Goal: Task Accomplishment & Management: Use online tool/utility

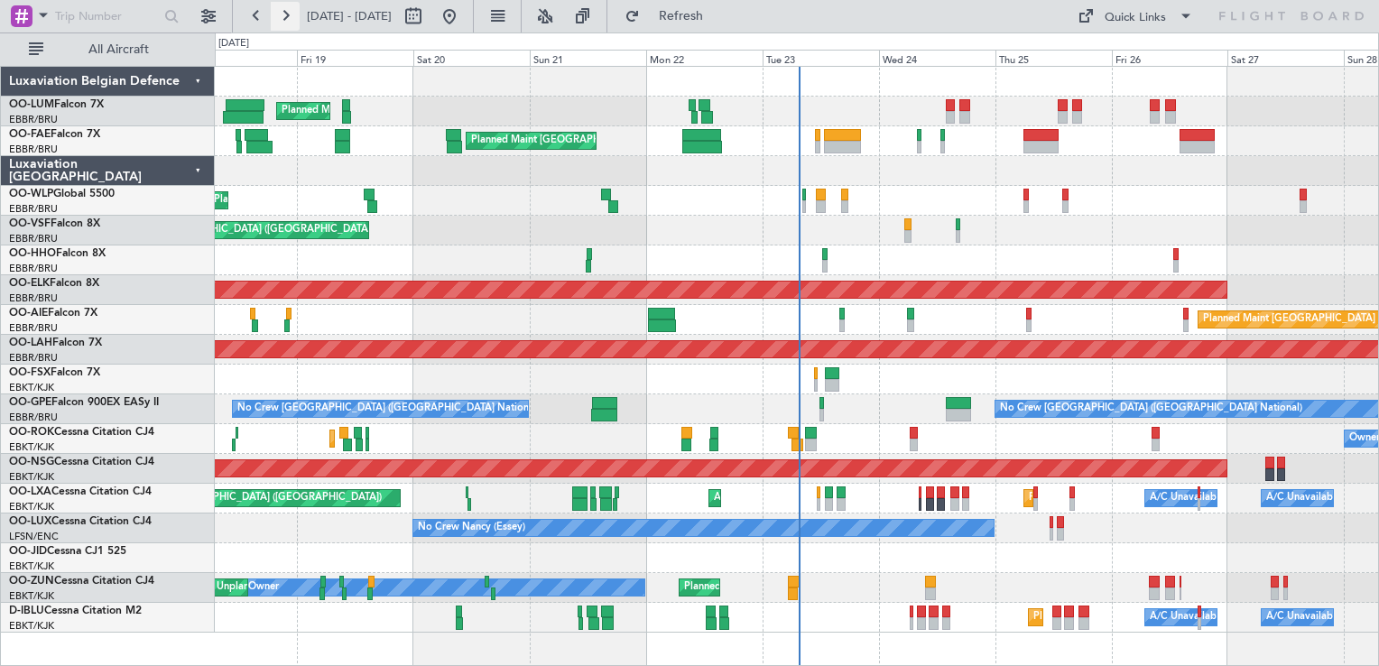
click at [288, 25] on button at bounding box center [285, 16] width 29 height 29
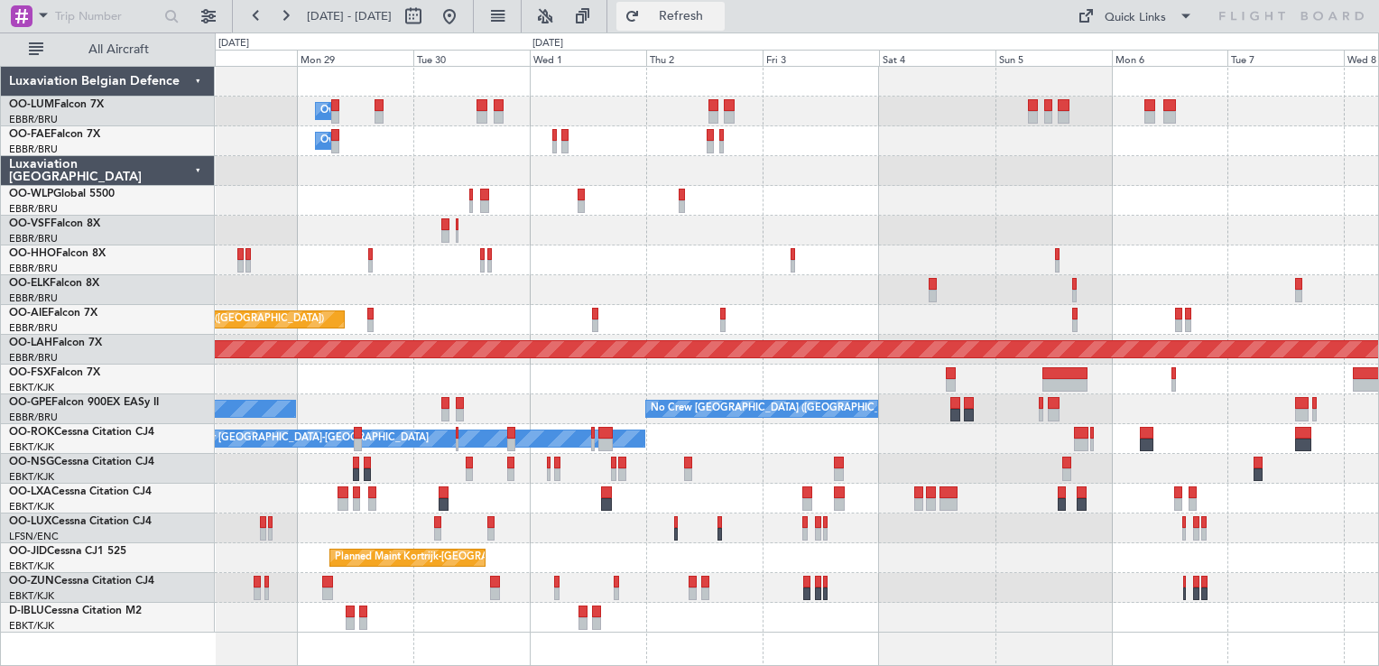
click at [696, 13] on button "Refresh" at bounding box center [671, 16] width 108 height 29
click at [699, 20] on button "Refresh" at bounding box center [671, 16] width 108 height 29
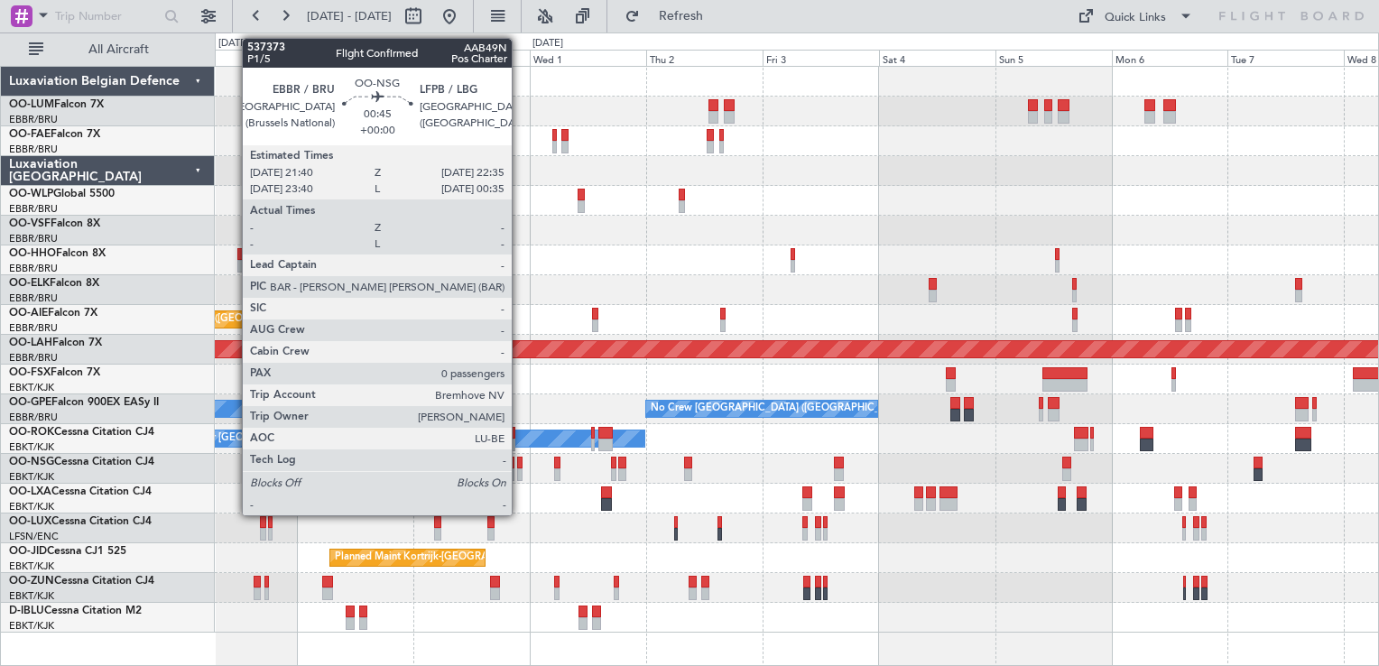
click at [520, 466] on div at bounding box center [519, 463] width 5 height 13
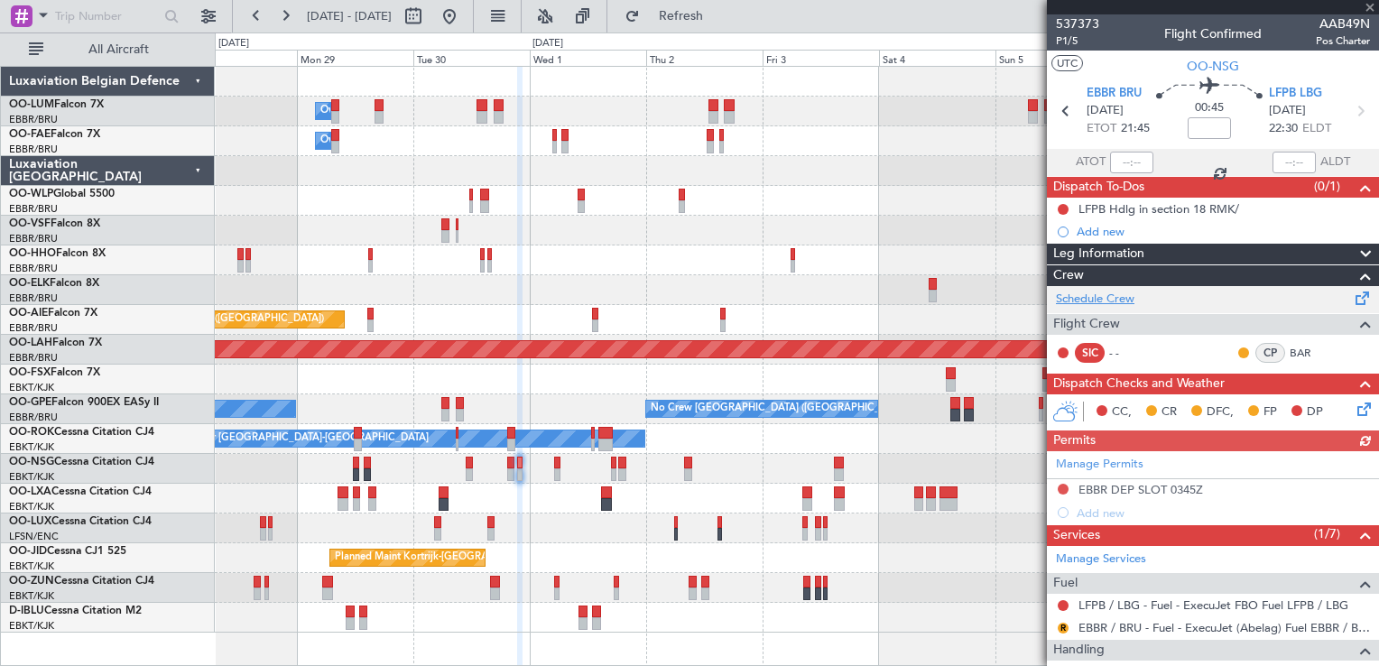
click at [1092, 302] on link "Schedule Crew" at bounding box center [1095, 300] width 79 height 18
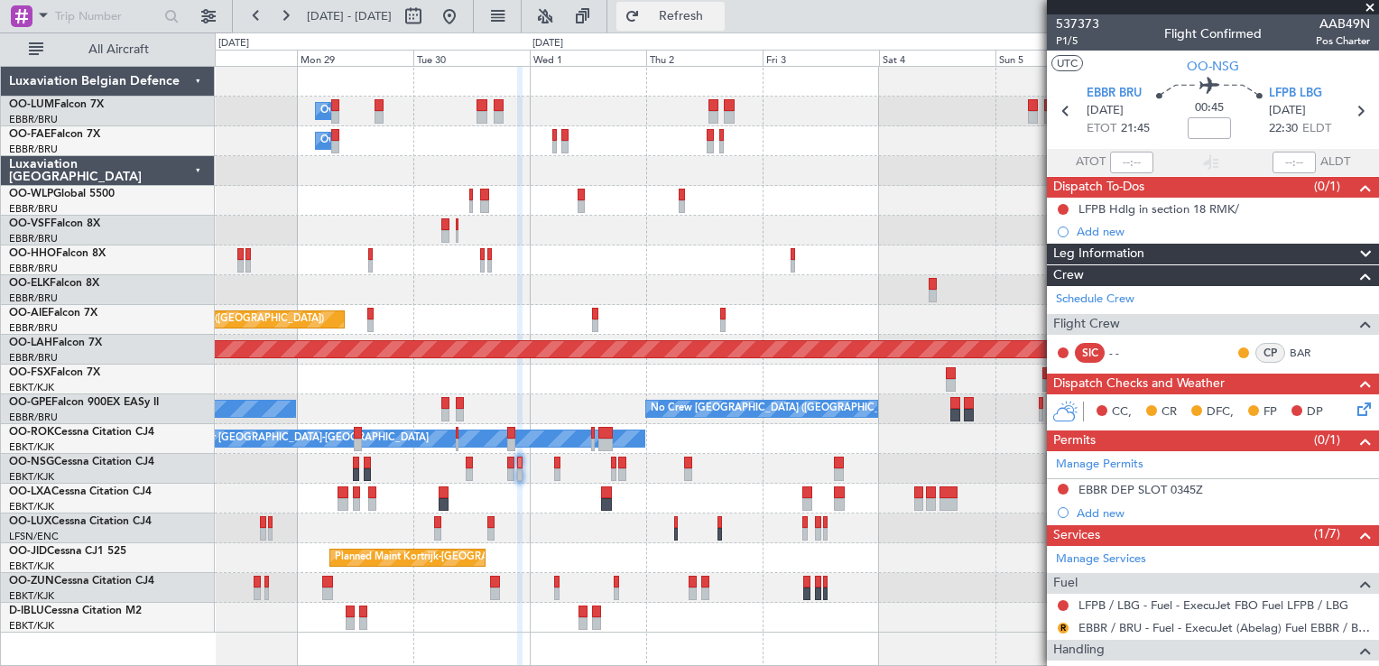
click at [694, 19] on button "Refresh" at bounding box center [671, 16] width 108 height 29
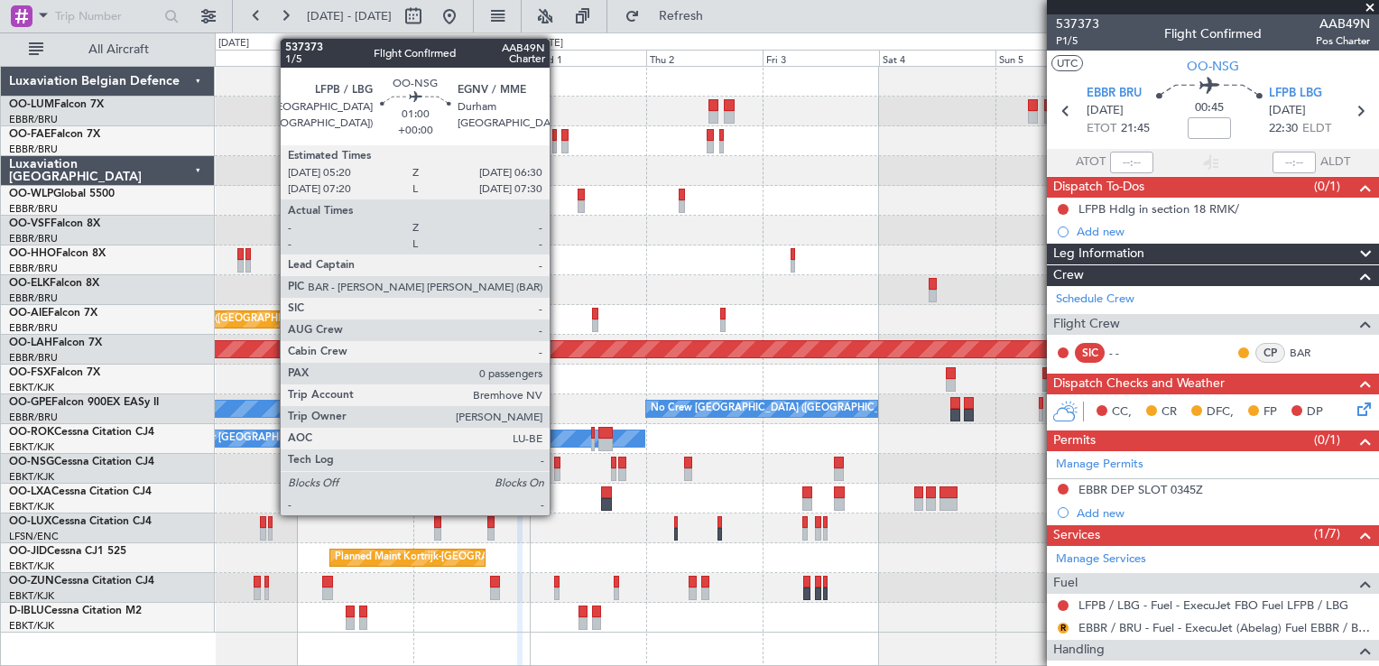
click at [558, 462] on div at bounding box center [557, 463] width 6 height 13
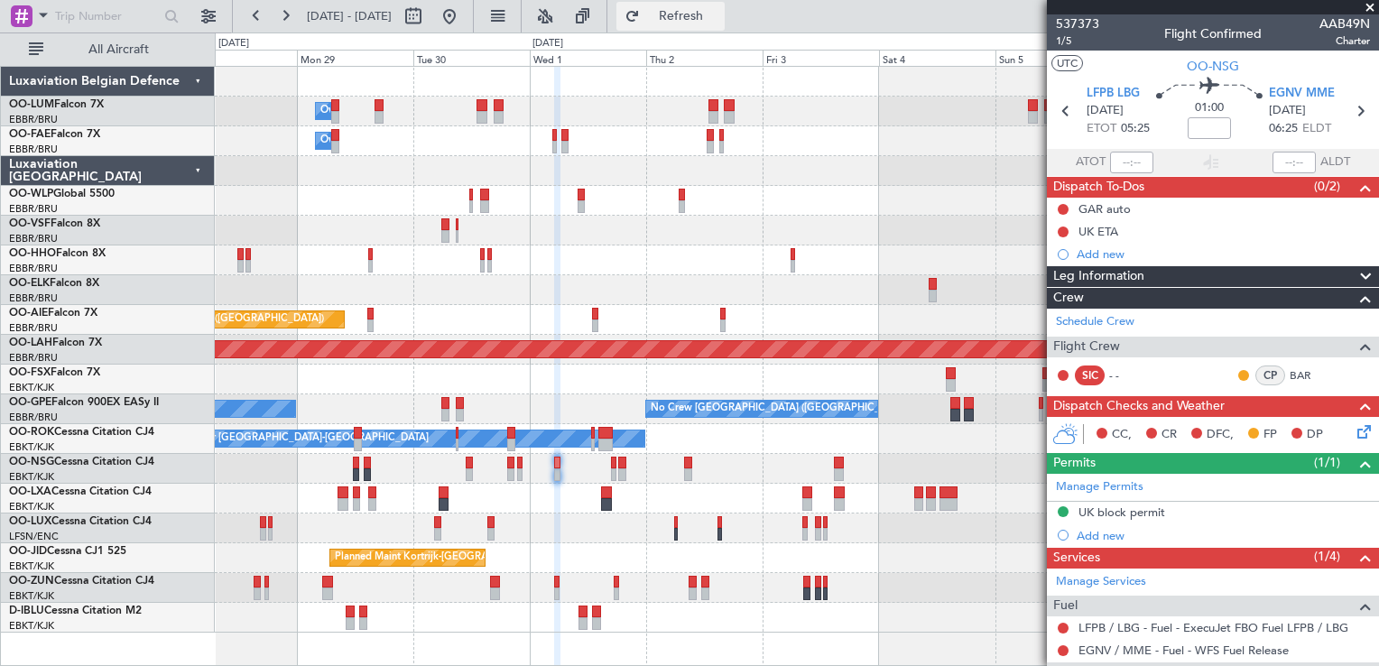
click at [712, 25] on button "Refresh" at bounding box center [671, 16] width 108 height 29
drag, startPoint x: 1098, startPoint y: 316, endPoint x: 1067, endPoint y: 317, distance: 30.7
click at [1067, 317] on link "Schedule Crew" at bounding box center [1095, 322] width 79 height 18
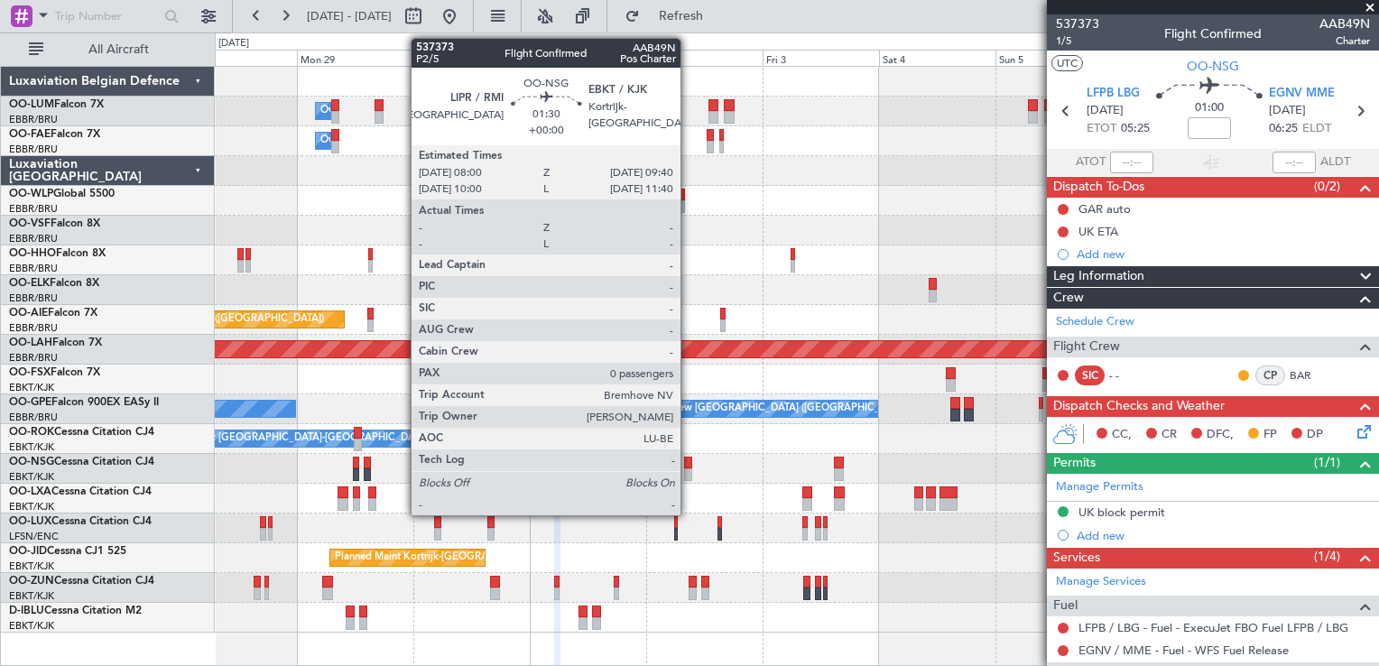
click at [689, 466] on div at bounding box center [688, 463] width 8 height 13
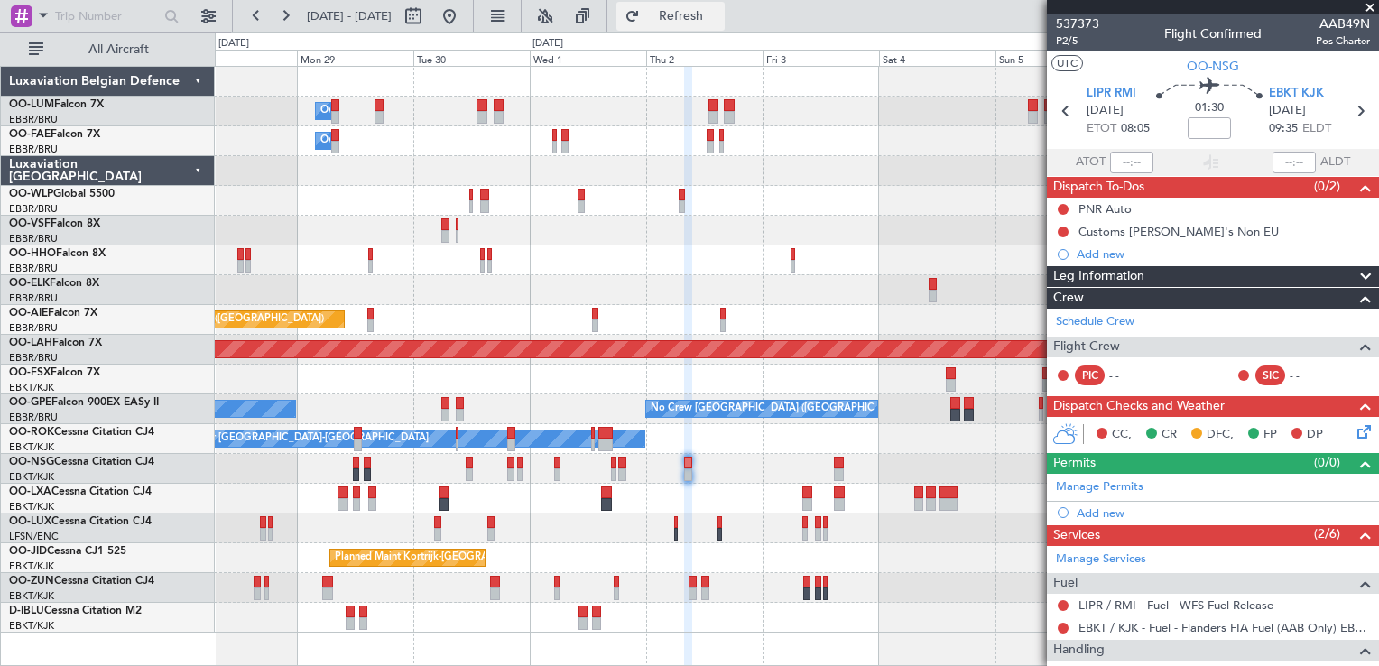
click at [710, 12] on span "Refresh" at bounding box center [682, 16] width 76 height 13
click at [682, 460] on div "Planned Maint [GEOGRAPHIC_DATA] ([GEOGRAPHIC_DATA])" at bounding box center [797, 469] width 1164 height 30
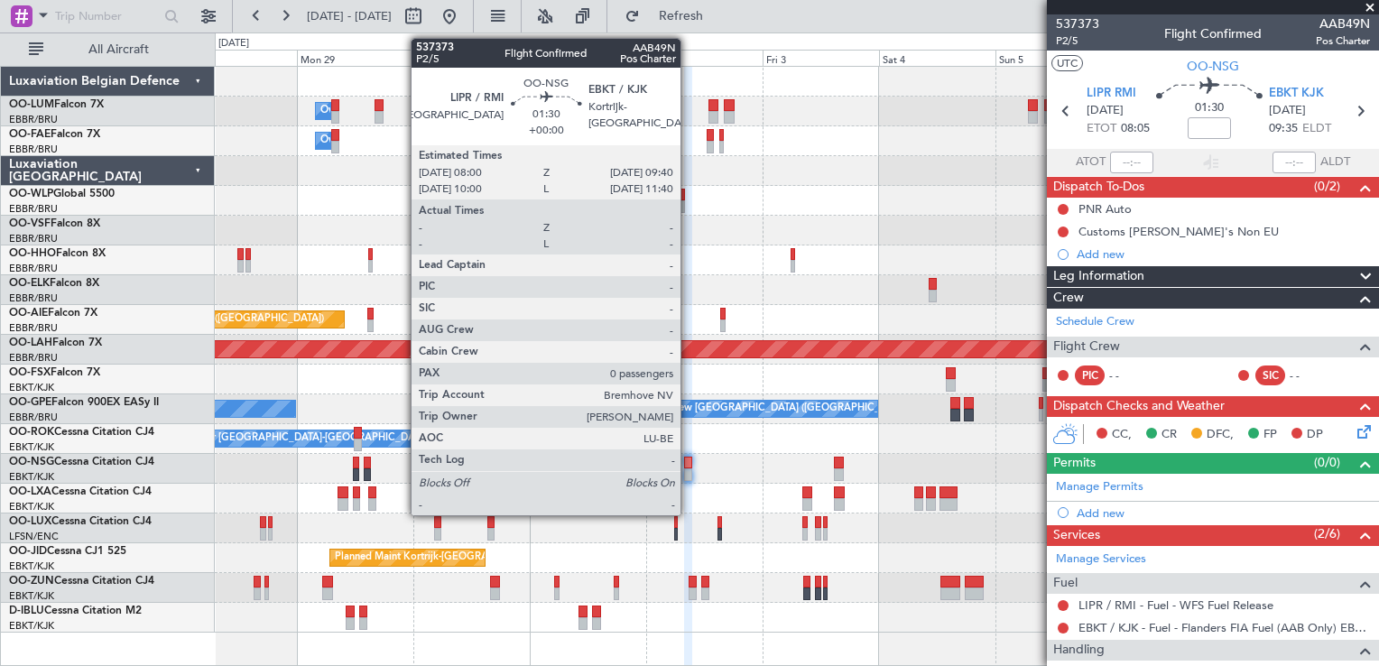
click at [689, 460] on div at bounding box center [688, 463] width 8 height 13
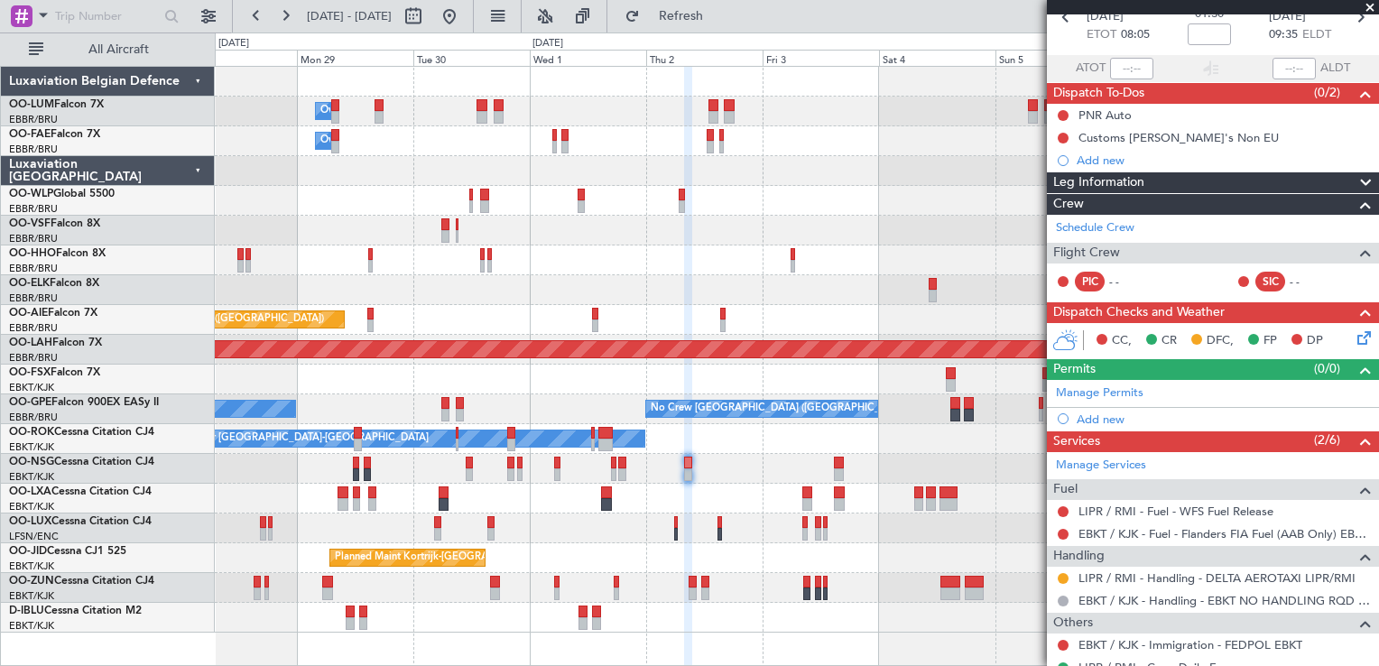
scroll to position [97, 0]
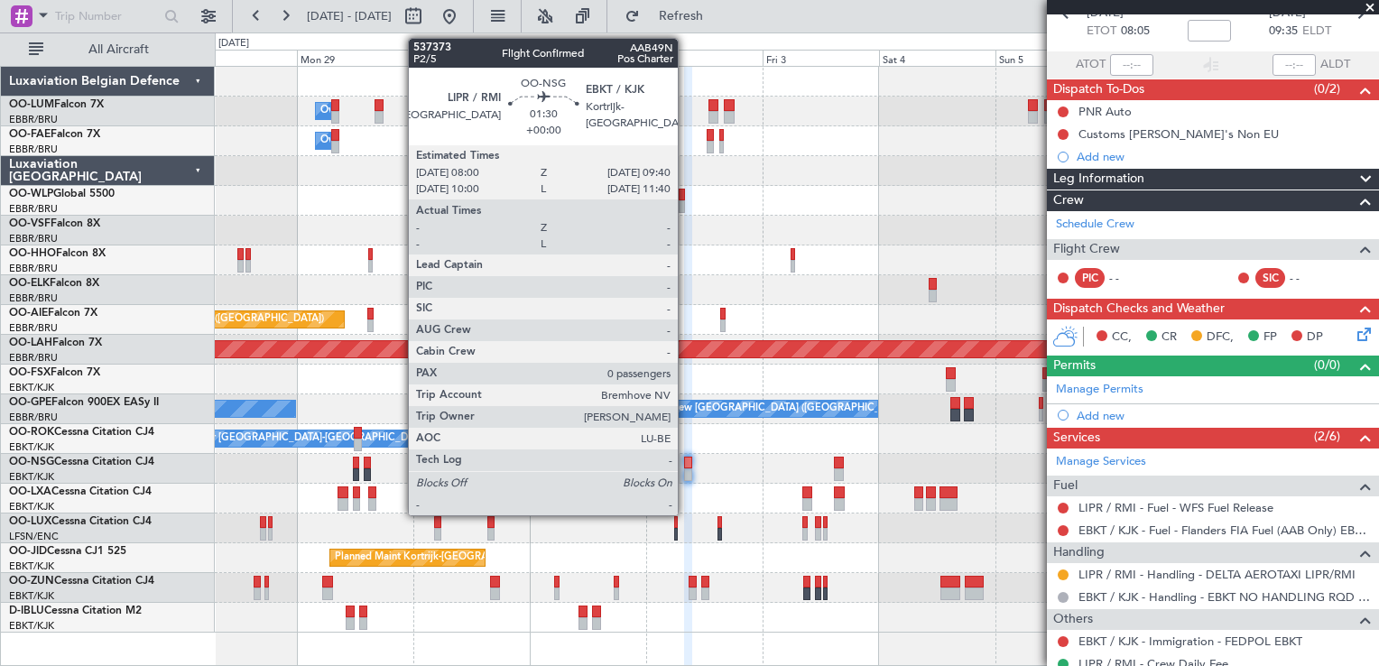
click at [686, 462] on div at bounding box center [688, 463] width 8 height 13
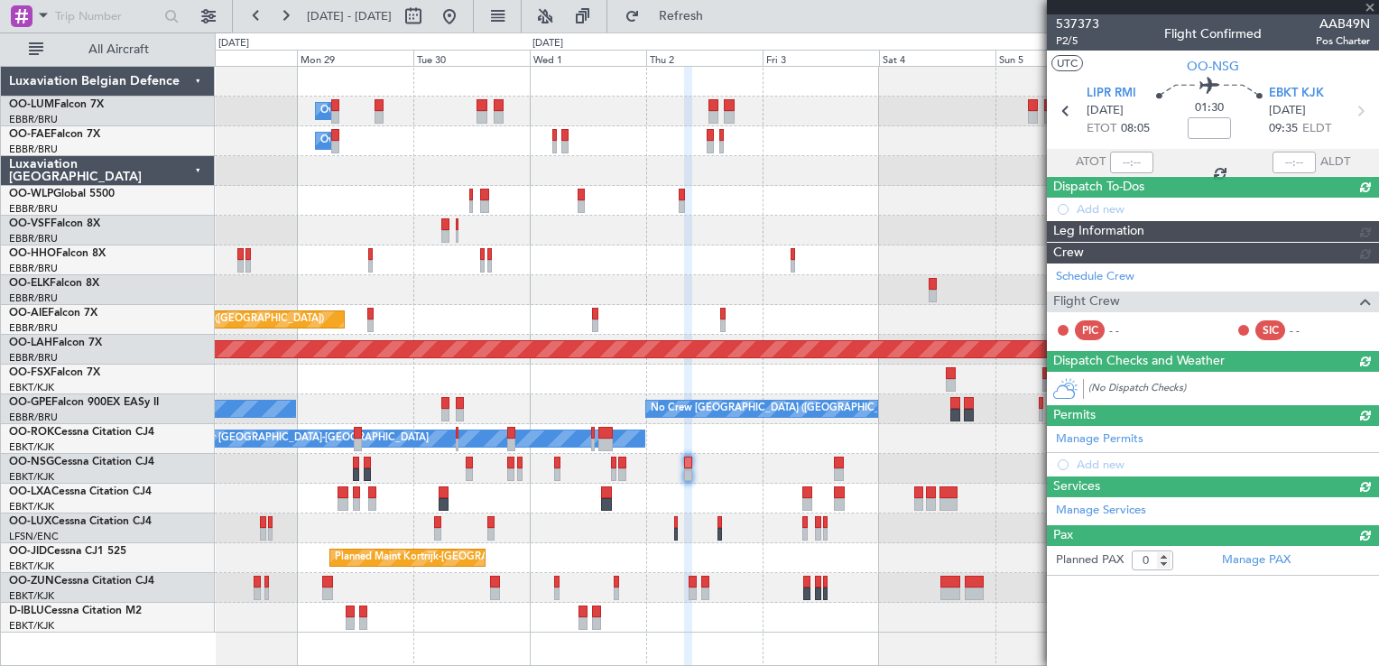
scroll to position [0, 0]
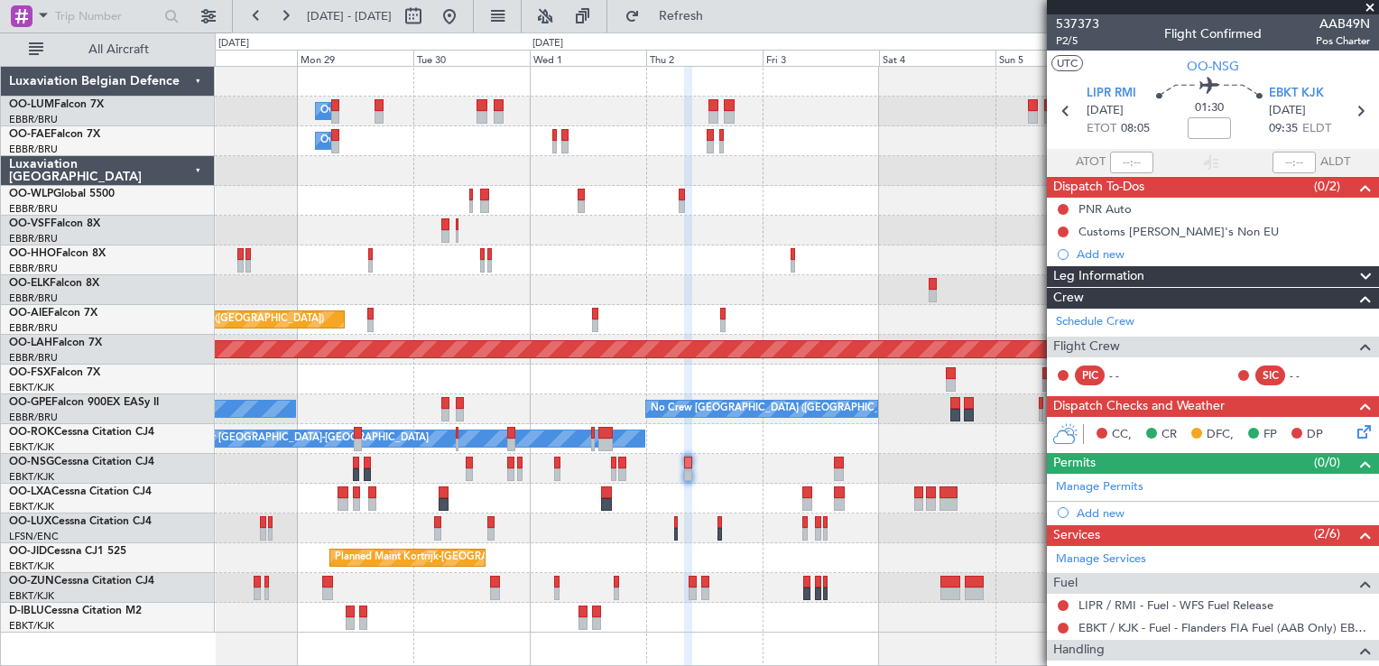
click at [688, 462] on div at bounding box center [688, 463] width 8 height 13
click at [1059, 42] on span "P2/5" at bounding box center [1077, 40] width 43 height 15
click at [1069, 44] on span "P2/5" at bounding box center [1077, 40] width 43 height 15
click at [701, 23] on button "Refresh" at bounding box center [671, 16] width 108 height 29
